Goal: Navigation & Orientation: Find specific page/section

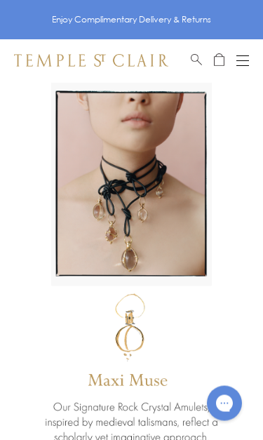
scroll to position [5, 0]
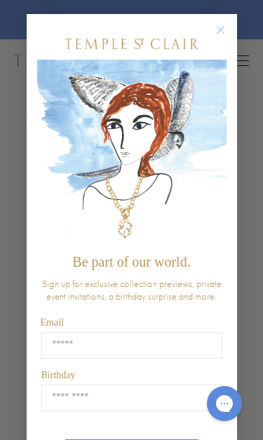
click at [221, 34] on circle "Close dialog" at bounding box center [220, 30] width 17 height 17
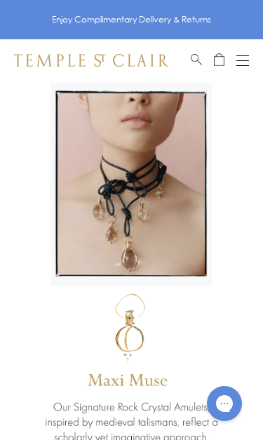
click at [248, 63] on button "Open navigation" at bounding box center [243, 60] width 13 height 17
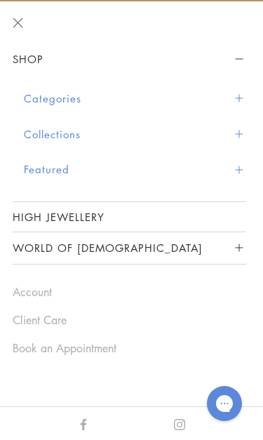
click at [36, 100] on button "Categories" at bounding box center [135, 99] width 223 height 36
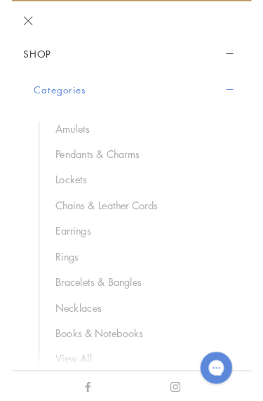
scroll to position [1, 0]
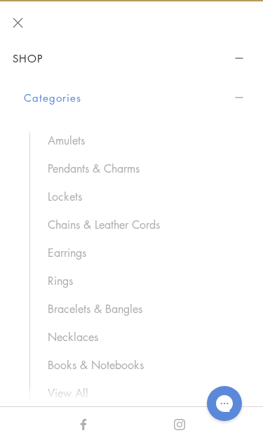
click at [59, 169] on link "Pendants & Charms" at bounding box center [140, 168] width 185 height 15
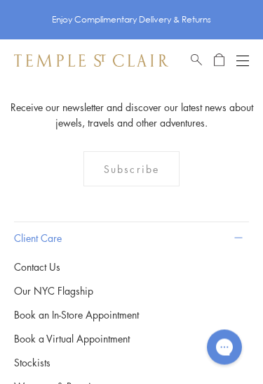
click at [243, 67] on button "Open navigation" at bounding box center [243, 60] width 13 height 17
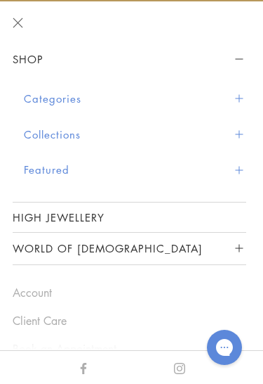
click at [34, 134] on button "Collections" at bounding box center [135, 135] width 223 height 36
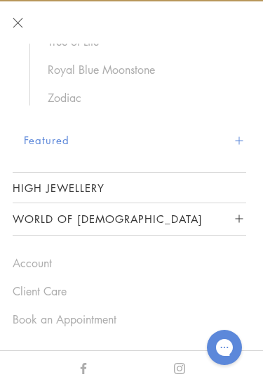
scroll to position [246, 0]
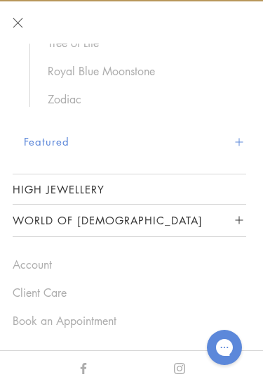
click at [245, 187] on link "High Jewellery" at bounding box center [130, 189] width 234 height 30
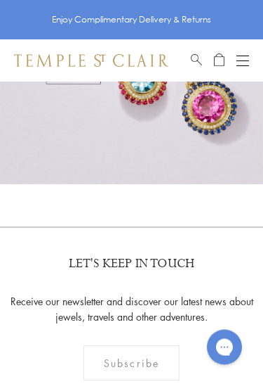
click at [248, 61] on button "Open navigation" at bounding box center [243, 60] width 13 height 17
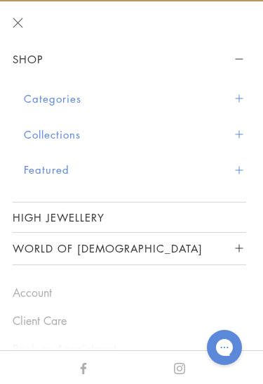
click at [30, 98] on button "Categories" at bounding box center [135, 99] width 223 height 36
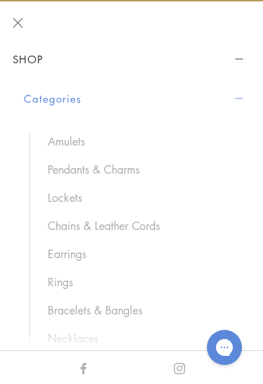
click at [57, 140] on link "Amulets" at bounding box center [140, 140] width 185 height 15
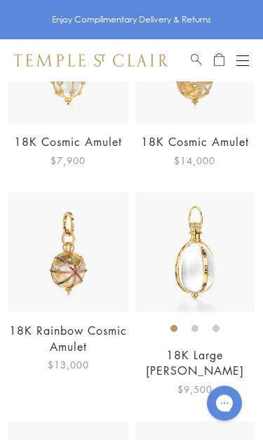
scroll to position [3270, 0]
